Goal: Communication & Community: Participate in discussion

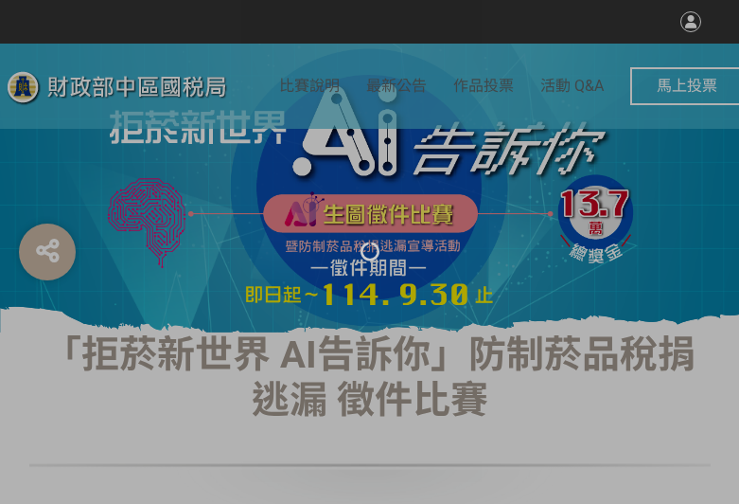
select select "vote"
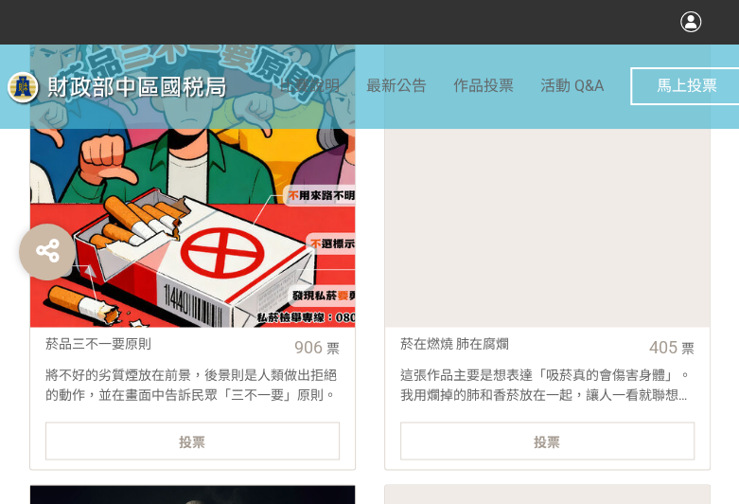
scroll to position [852, 0]
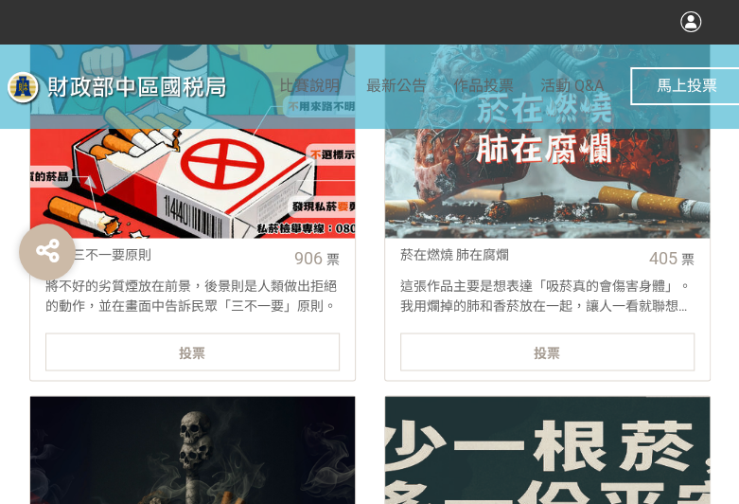
click at [300, 361] on div "投票" at bounding box center [192, 351] width 294 height 38
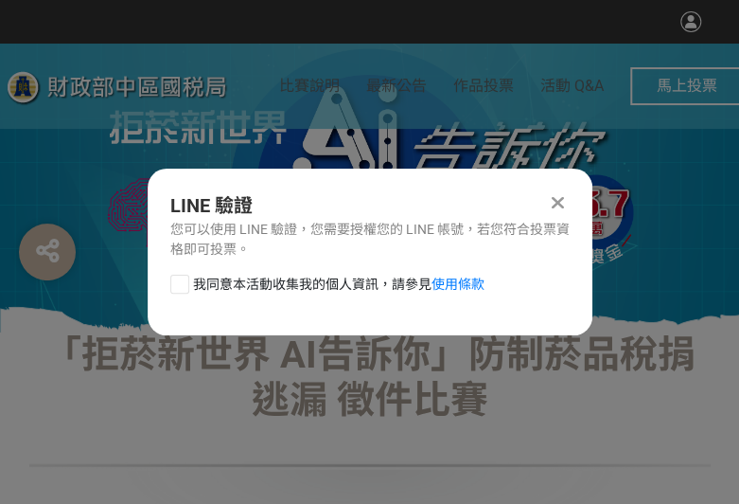
scroll to position [0, 0]
click at [174, 283] on div at bounding box center [179, 284] width 19 height 19
checkbox input "true"
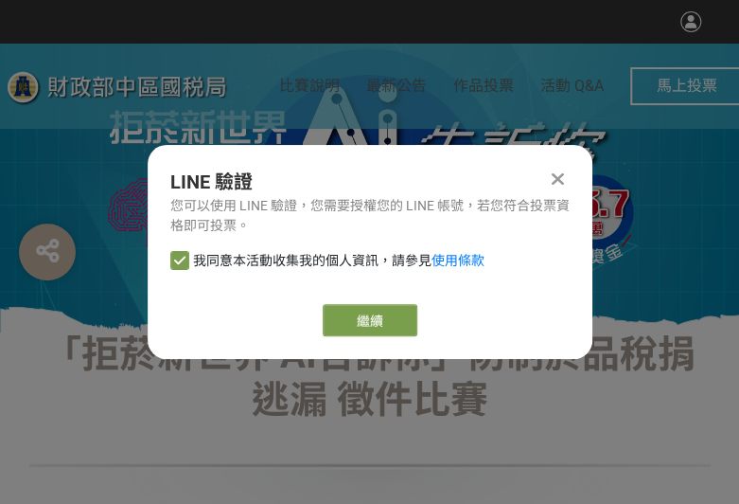
drag, startPoint x: 387, startPoint y: 315, endPoint x: 614, endPoint y: 305, distance: 226.5
click at [386, 315] on button "繼續" at bounding box center [370, 320] width 95 height 32
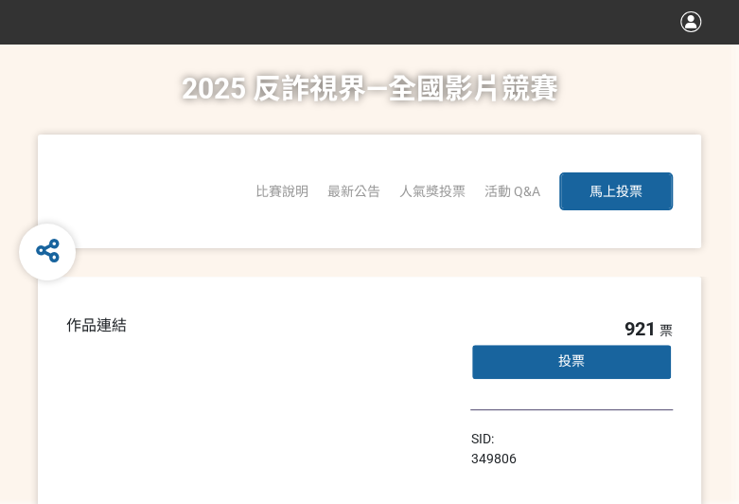
drag, startPoint x: 438, startPoint y: 246, endPoint x: 749, endPoint y: 209, distance: 312.8
click at [0, 0] on span "「2025反詐視界—全國影片競賽」短影音組人氣獎投票" at bounding box center [0, 0] width 0 height 0
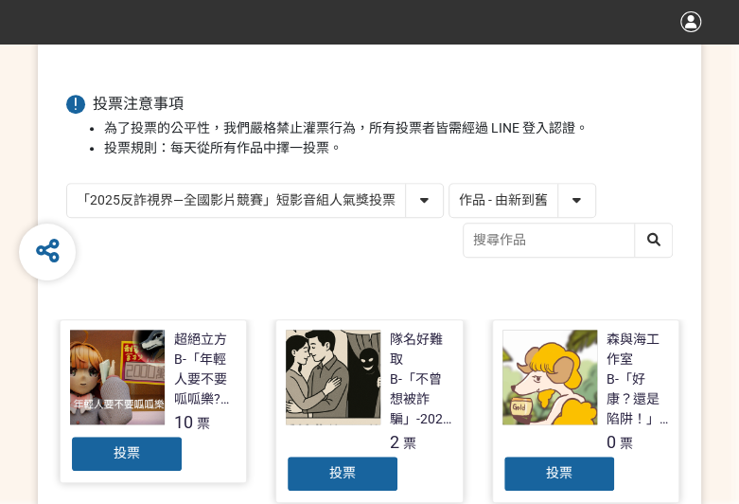
scroll to position [284, 0]
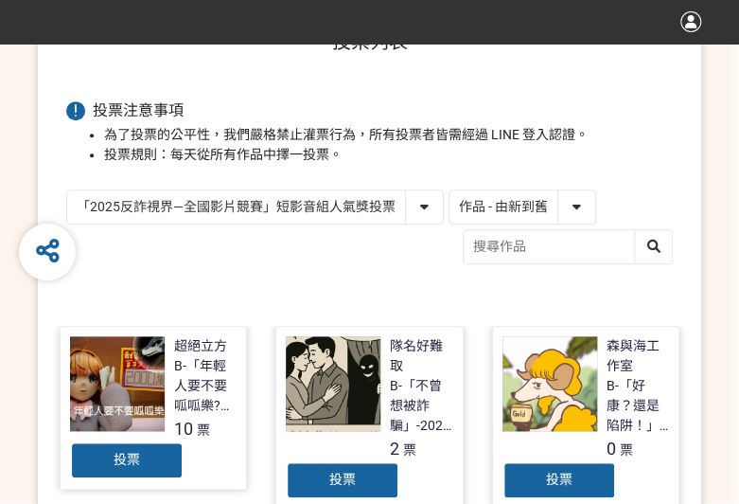
click at [494, 224] on div "「2025反詐視界—全國影片競賽」短影音組人氣獎投票 「2025反詐視界—全國影片競賽」短片組人氣獎投票 作品 - 由新到舊 作品 - 由舊到新 票數 - 由…" at bounding box center [369, 229] width 607 height 80
drag, startPoint x: 506, startPoint y: 212, endPoint x: 499, endPoint y: 223, distance: 12.3
click at [506, 212] on select "作品 - 由新到舊 作品 - 由舊到新 票數 - 由多到少 票數 - 由少到多" at bounding box center [523, 206] width 146 height 33
select select "vote"
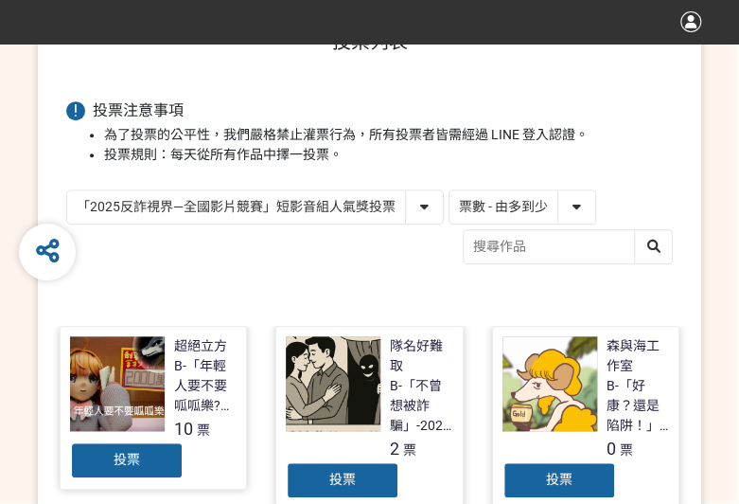
click at [450, 190] on select "作品 - 由新到舊 作品 - 由舊到新 票數 - 由多到少 票數 - 由少到多" at bounding box center [523, 206] width 146 height 33
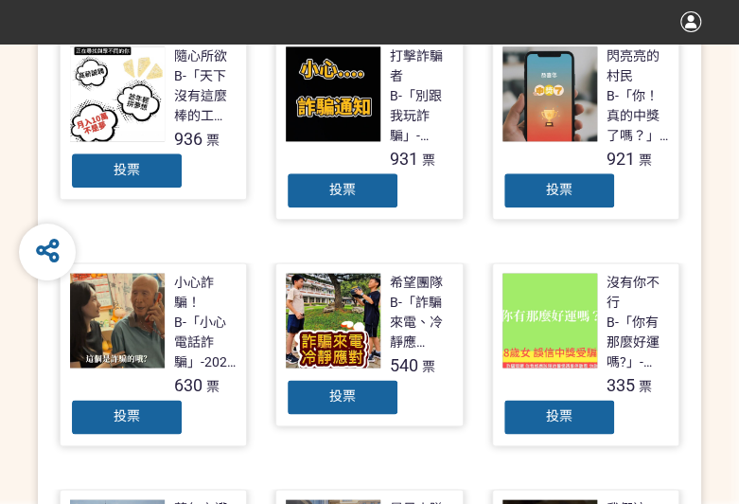
scroll to position [284, 0]
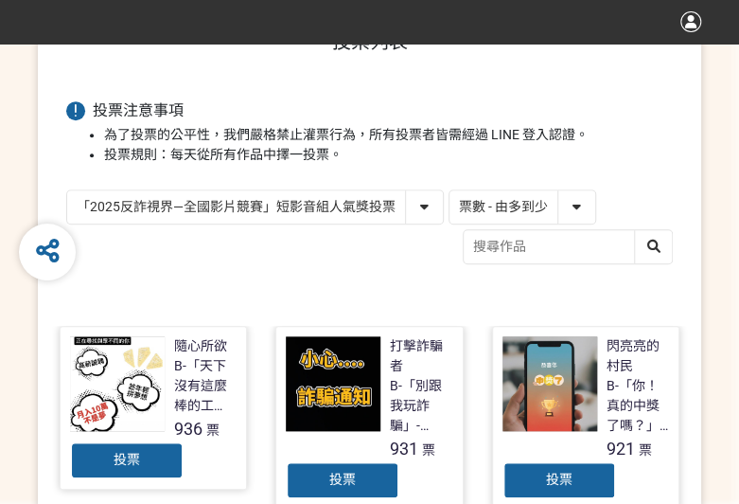
click at [134, 455] on span "投票" at bounding box center [127, 459] width 27 height 15
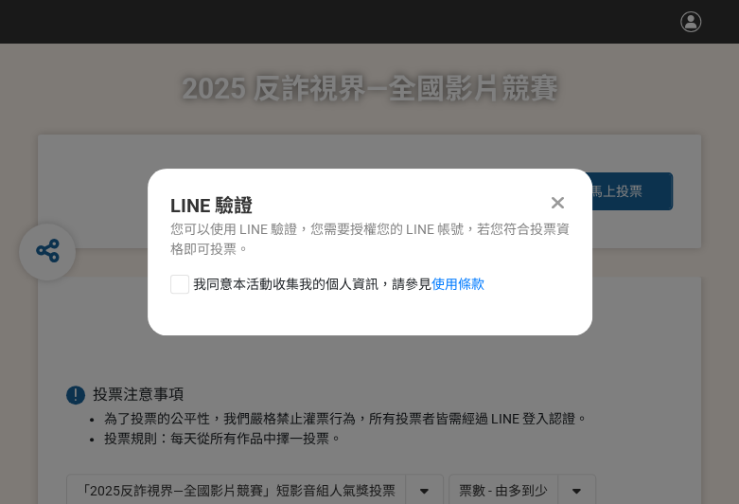
scroll to position [0, 0]
click at [172, 287] on div at bounding box center [179, 284] width 19 height 19
checkbox input "true"
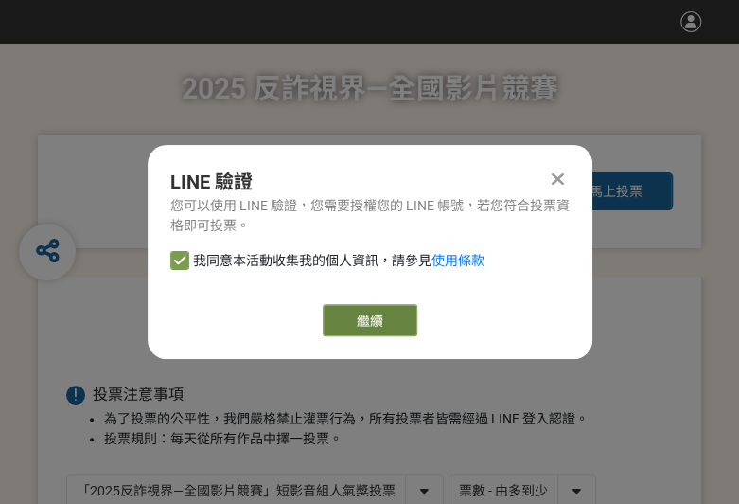
click at [341, 311] on button "繼續" at bounding box center [370, 320] width 95 height 32
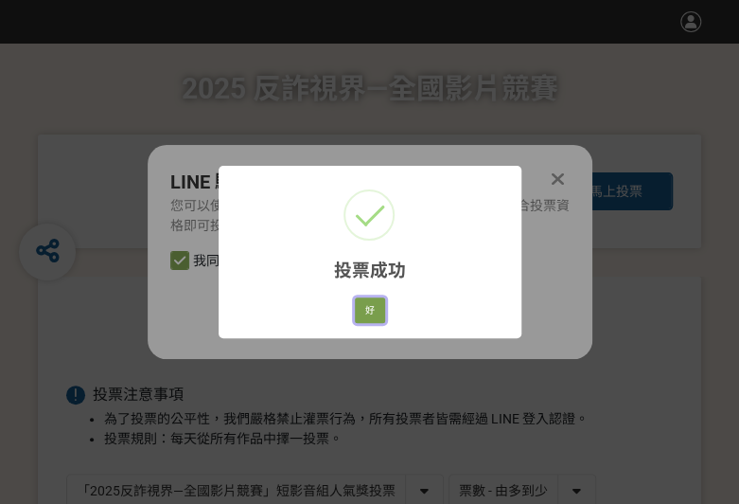
drag, startPoint x: 377, startPoint y: 312, endPoint x: 506, endPoint y: 315, distance: 128.8
click at [377, 312] on button "好" at bounding box center [370, 310] width 30 height 27
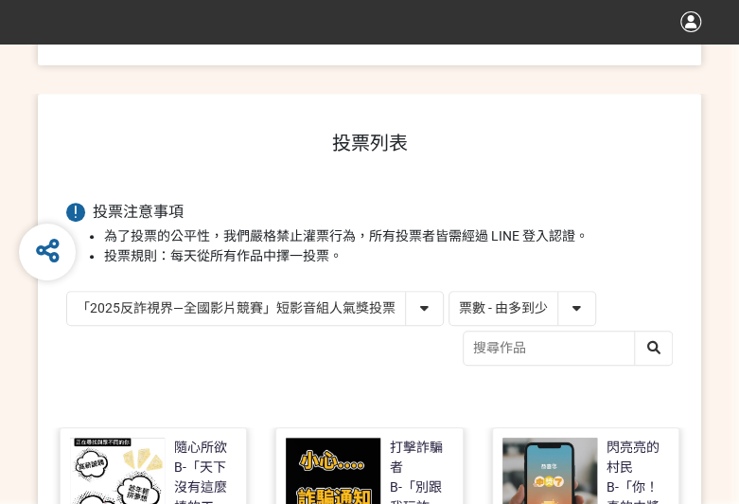
scroll to position [224, 0]
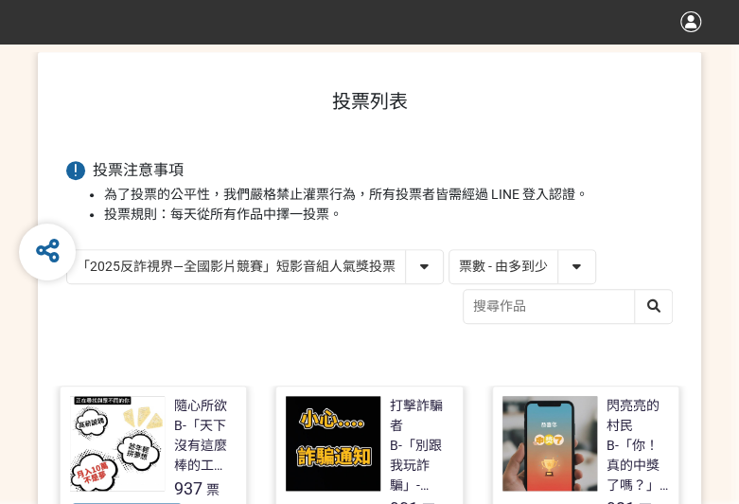
click at [362, 268] on select "「2025反詐視界—全國影片競賽」短影音組人氣獎投票 「2025反詐視界—全國影片競賽」短片組人氣獎投票" at bounding box center [255, 266] width 376 height 33
select select "13146"
click at [67, 250] on select "「2025反詐視界—全國影片競賽」短影音組人氣獎投票 「2025反詐視界—全國影片競賽」短片組人氣獎投票" at bounding box center [255, 266] width 376 height 33
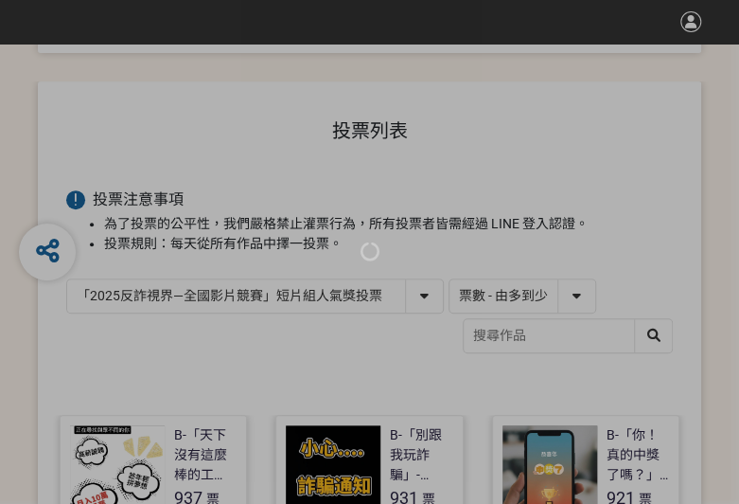
scroll to position [284, 0]
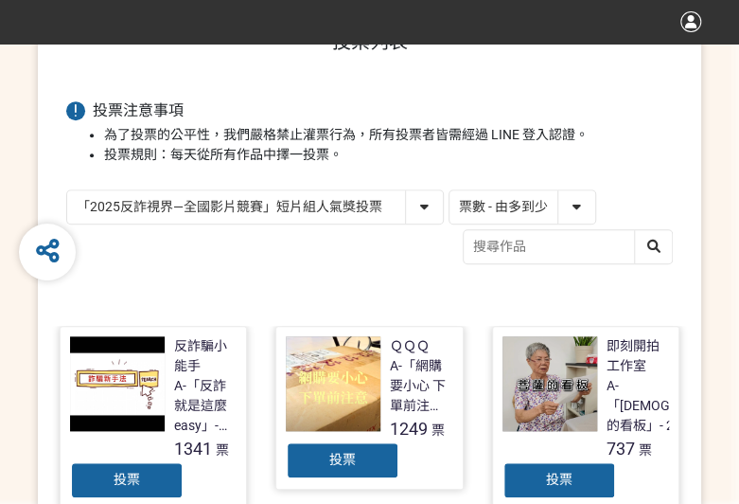
click at [156, 474] on div "投票" at bounding box center [127, 480] width 114 height 38
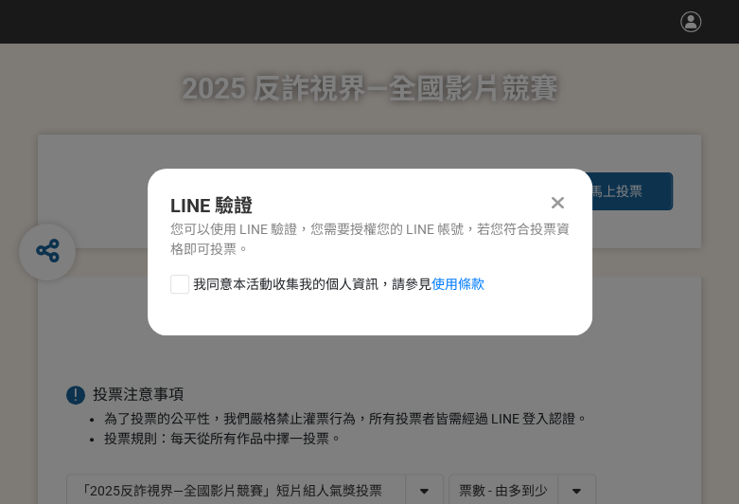
click at [178, 281] on div at bounding box center [179, 284] width 19 height 19
checkbox input "true"
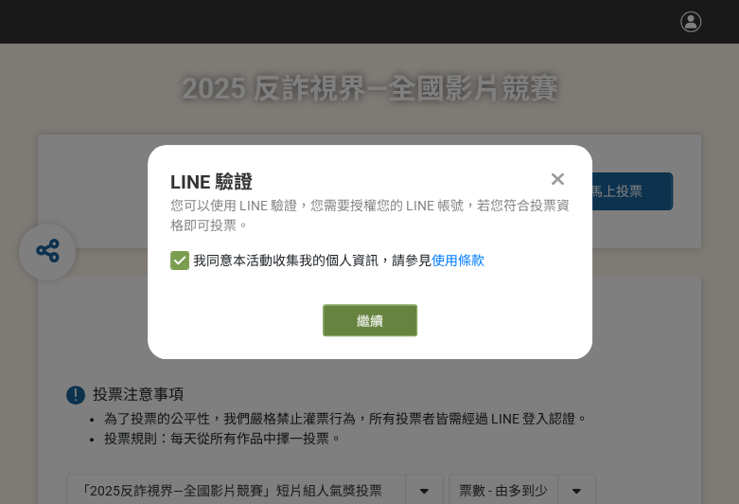
click at [356, 323] on button "繼續" at bounding box center [370, 320] width 95 height 32
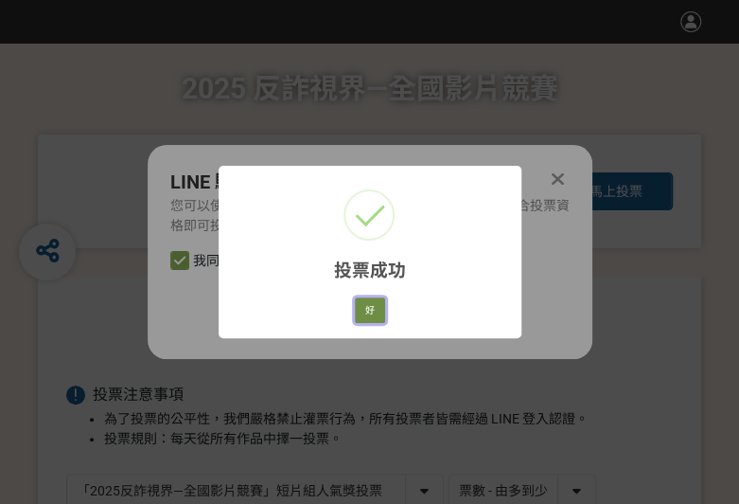
click at [371, 312] on button "好" at bounding box center [370, 310] width 30 height 27
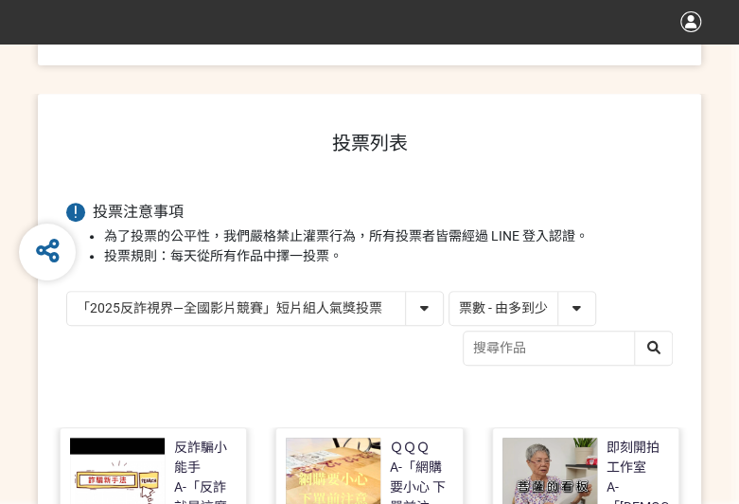
scroll to position [224, 0]
